Goal: Task Accomplishment & Management: Use online tool/utility

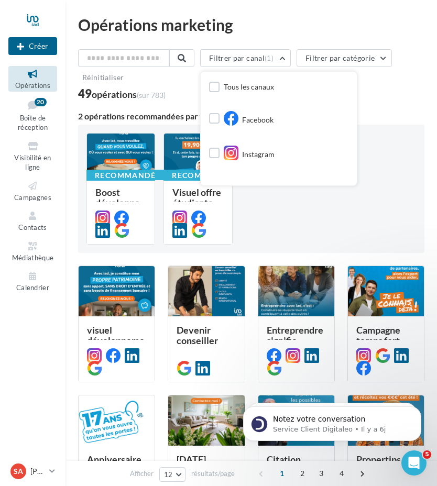
scroll to position [98, 0]
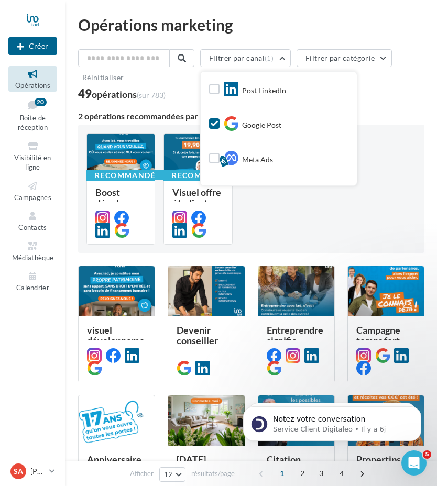
click at [413, 96] on div "49 opérations (sur 783)" at bounding box center [251, 95] width 346 height 14
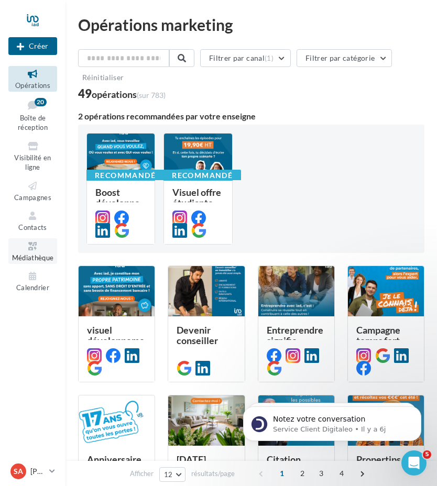
click at [20, 245] on icon at bounding box center [33, 246] width 42 height 12
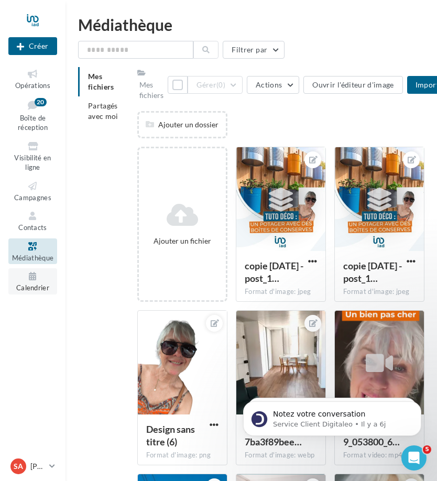
click at [20, 287] on span "Calendrier" at bounding box center [32, 287] width 33 height 8
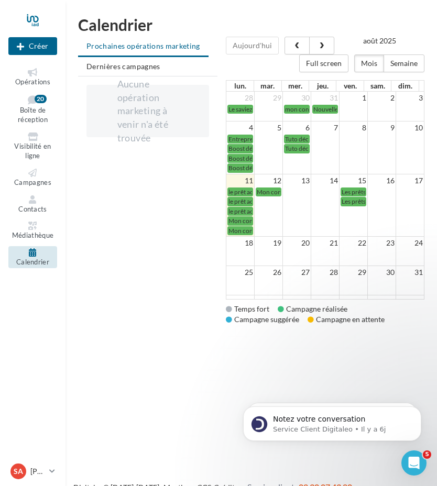
click at [241, 226] on td "Mon conseil immo" at bounding box center [240, 230] width 28 height 9
